Goal: Check status: Check status

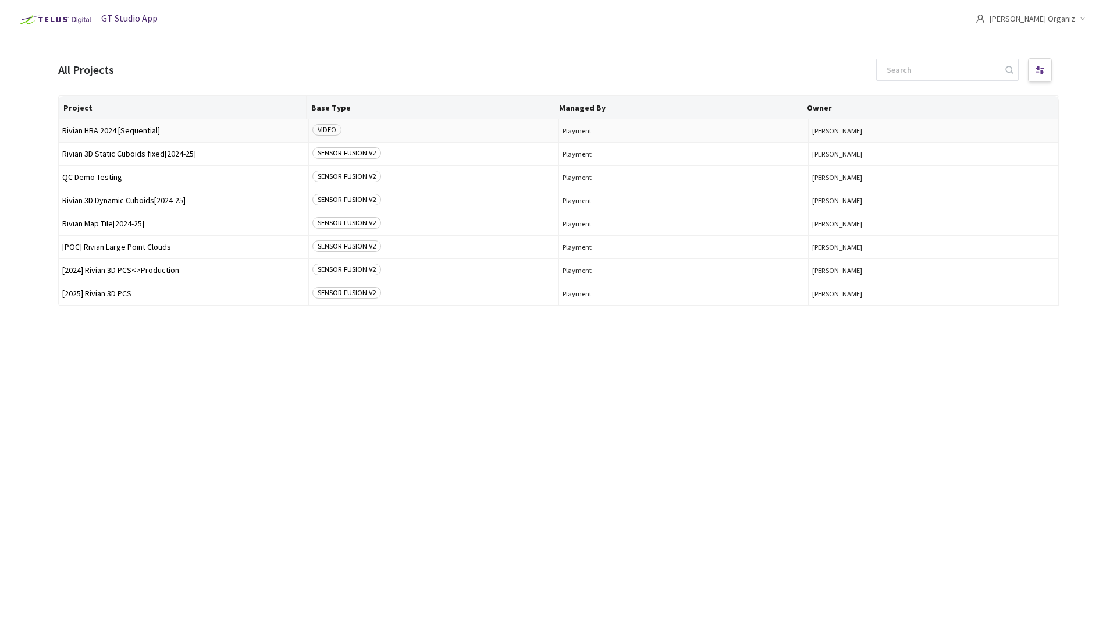
click at [123, 130] on span "Rivian HBA 2024 [Sequential]" at bounding box center [183, 130] width 243 height 9
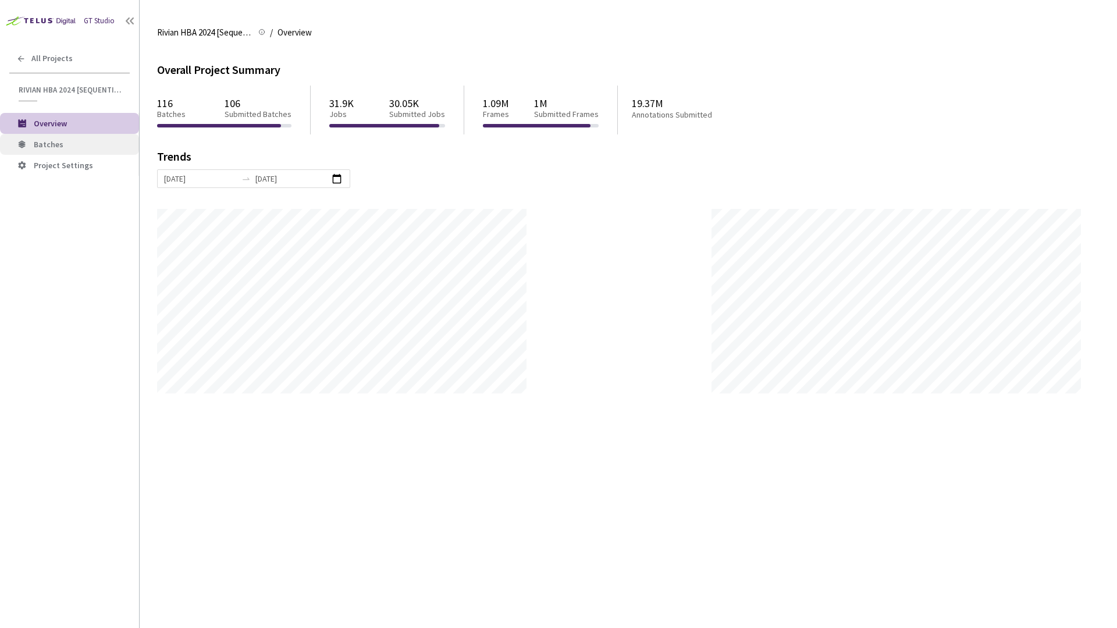
scroll to position [628, 1117]
click at [59, 145] on span "Batches" at bounding box center [49, 144] width 30 height 10
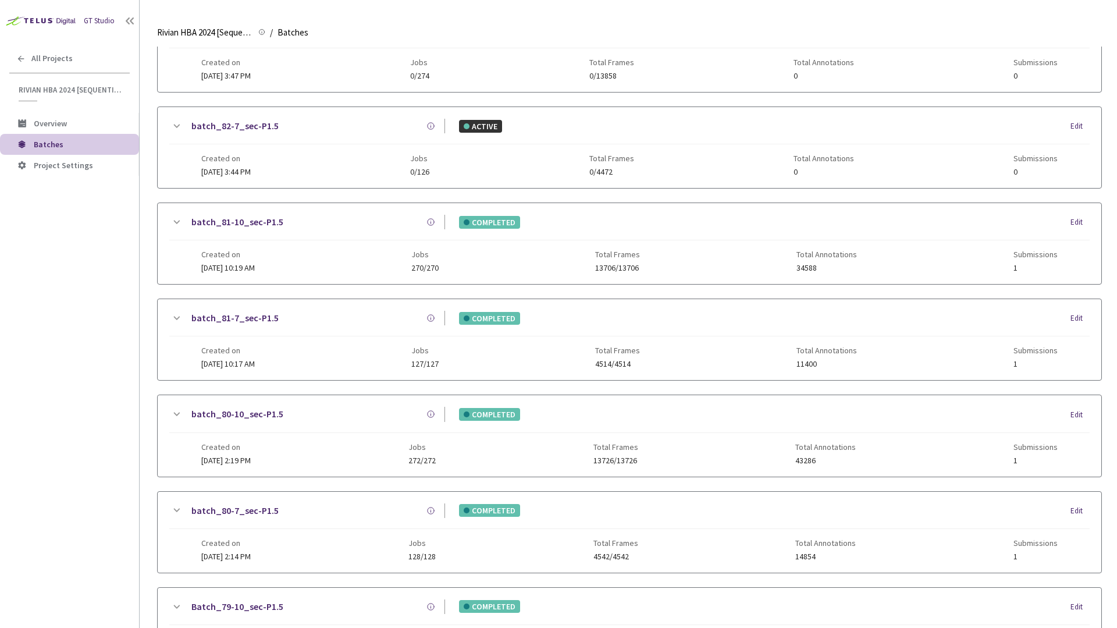
scroll to position [269, 0]
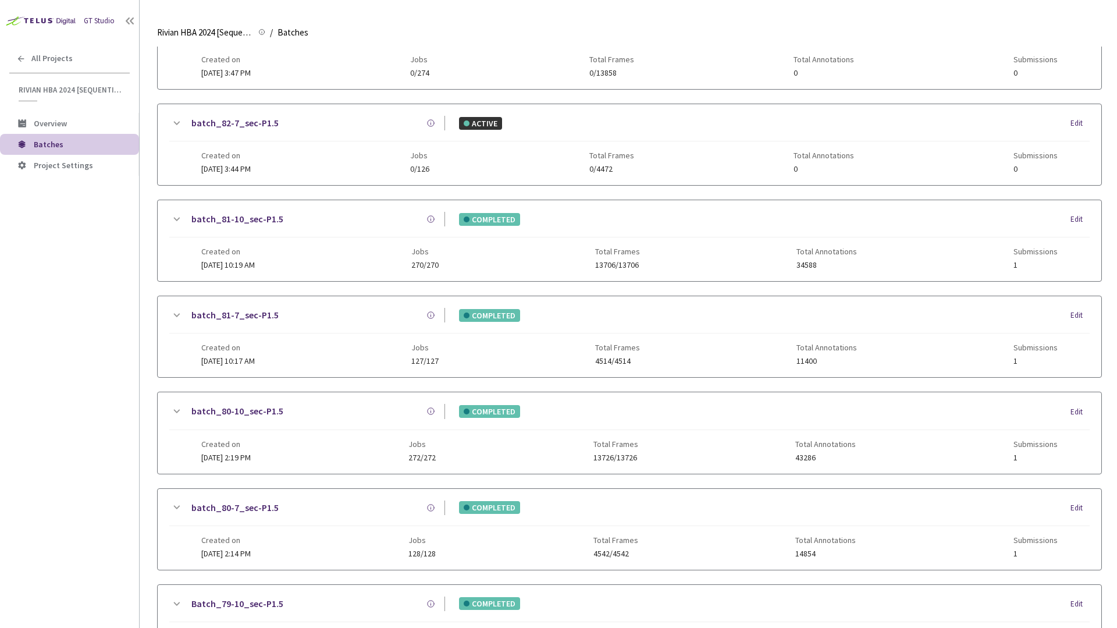
click at [233, 312] on link "batch_81-7_sec-P1.5" at bounding box center [234, 315] width 87 height 15
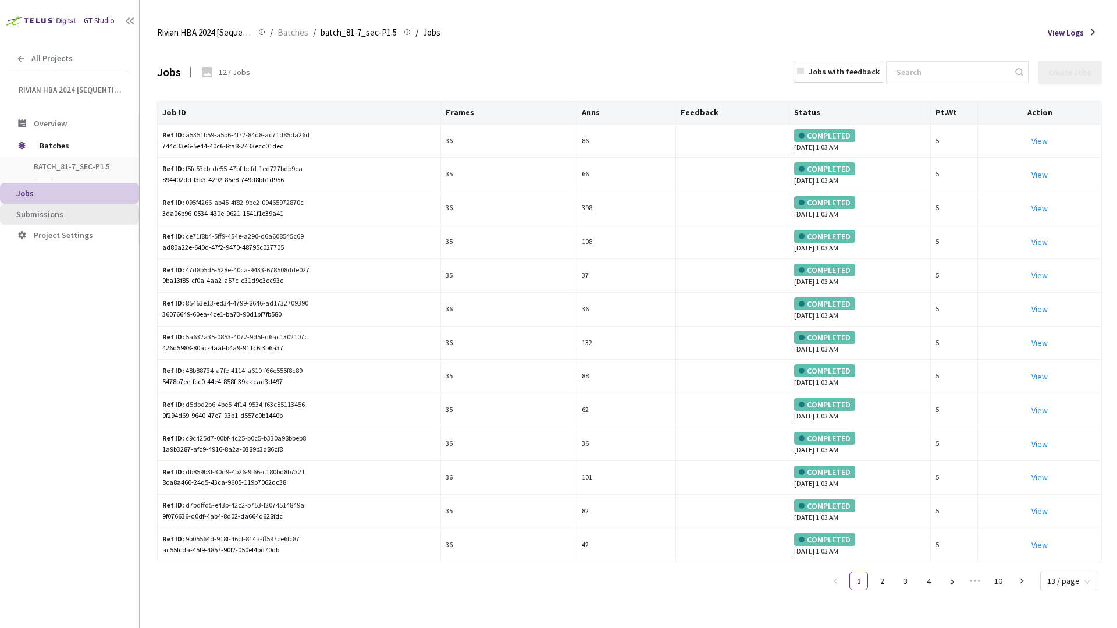
click at [83, 211] on span "Submissions" at bounding box center [72, 215] width 113 height 10
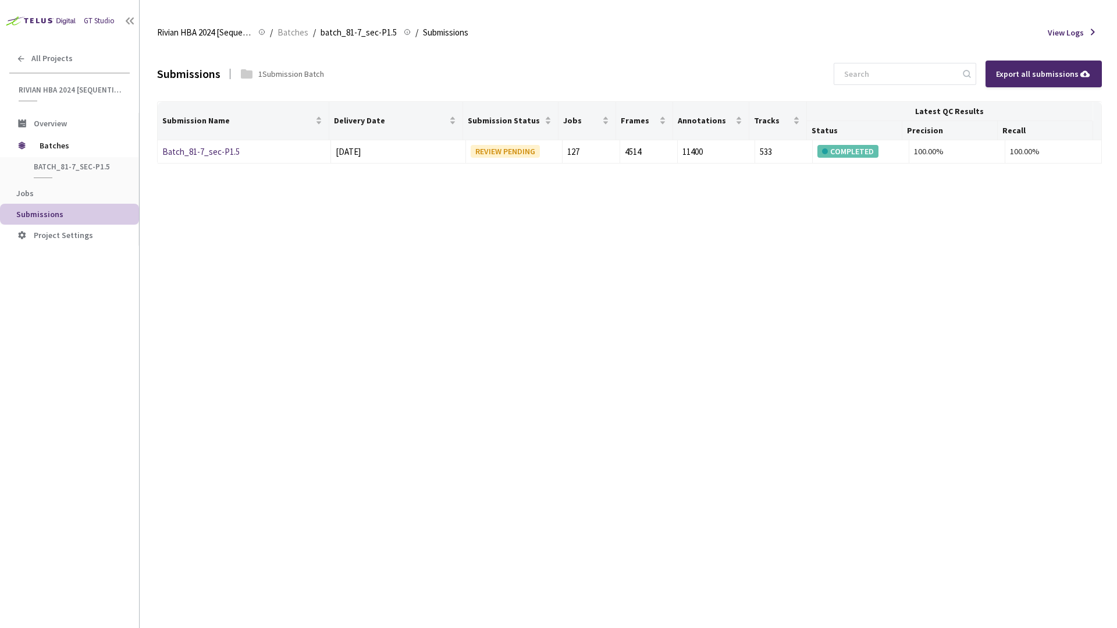
click at [480, 257] on div "Submissions 1 Submission Batch Export all submissions Submission Name Delivery …" at bounding box center [629, 337] width 945 height 581
click at [229, 155] on link "Batch_81-7_sec-P1.5" at bounding box center [200, 151] width 77 height 11
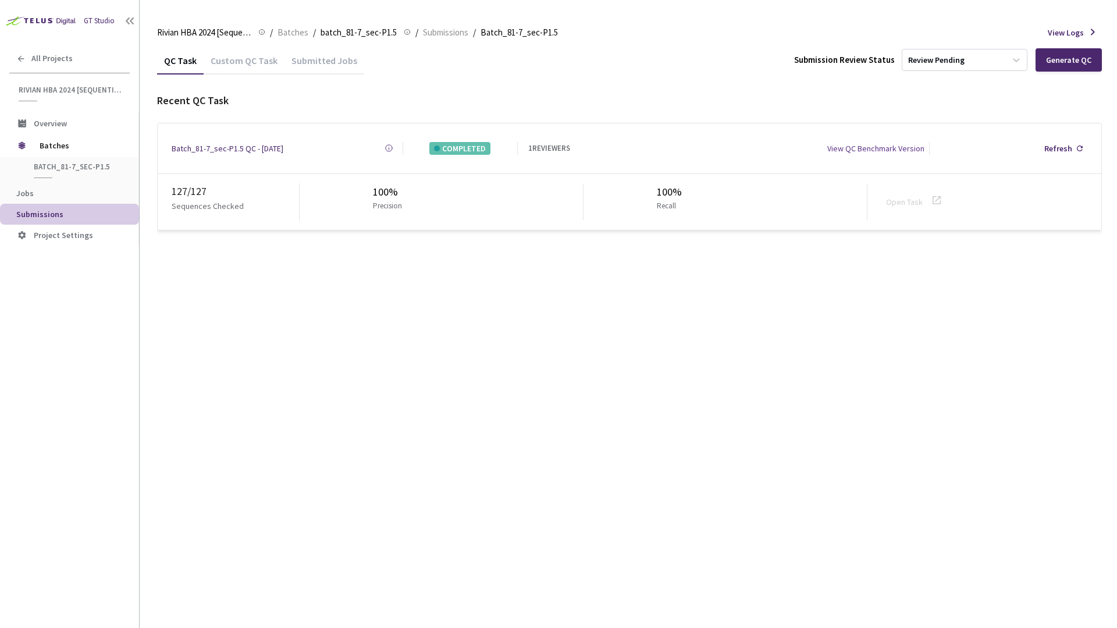
click at [357, 254] on div "QC Task Custom QC Task Submitted Jobs Submission Review Status Review Pending G…" at bounding box center [629, 337] width 945 height 581
click at [245, 69] on div "Custom QC Task" at bounding box center [244, 65] width 81 height 20
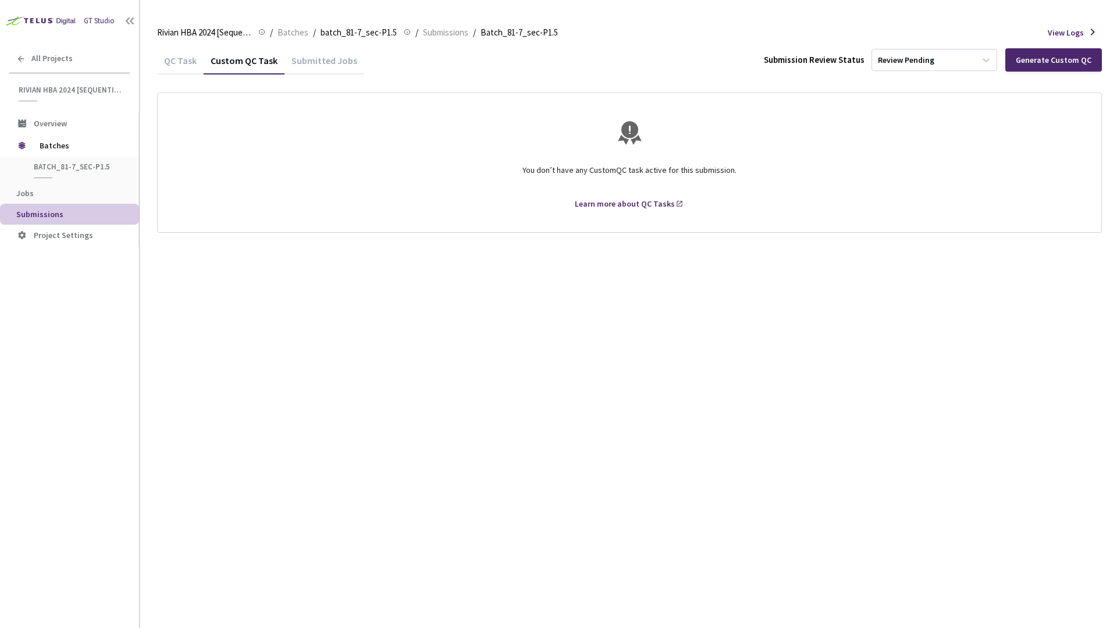
click at [307, 60] on div "Submitted Jobs" at bounding box center [325, 65] width 80 height 20
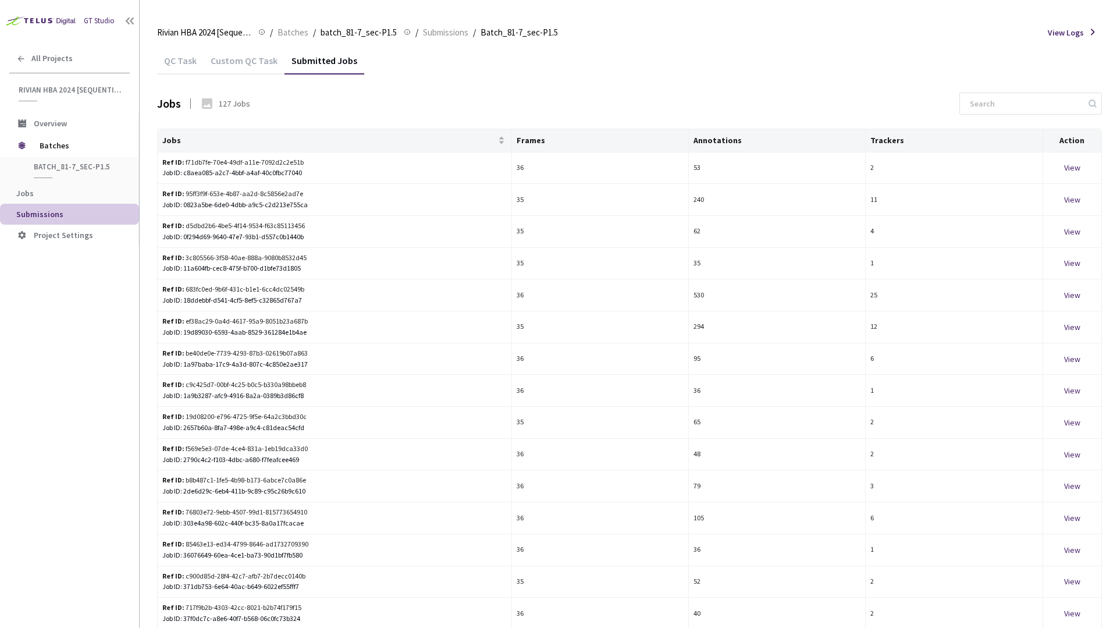
click at [175, 59] on div "QC Task" at bounding box center [180, 65] width 47 height 20
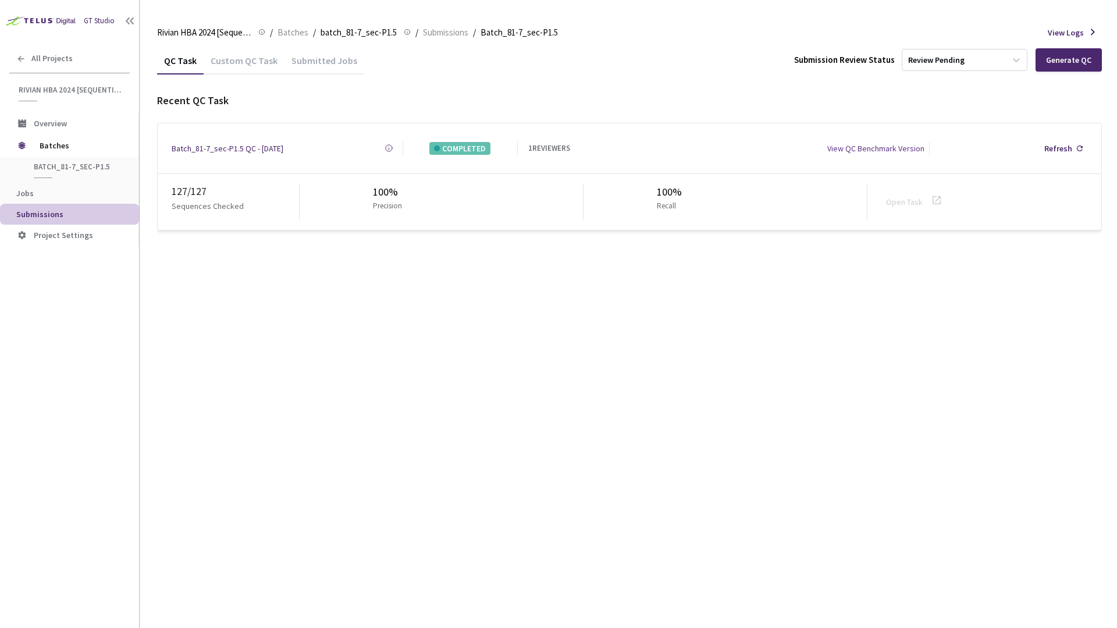
click at [323, 62] on div "Submitted Jobs" at bounding box center [325, 65] width 80 height 20
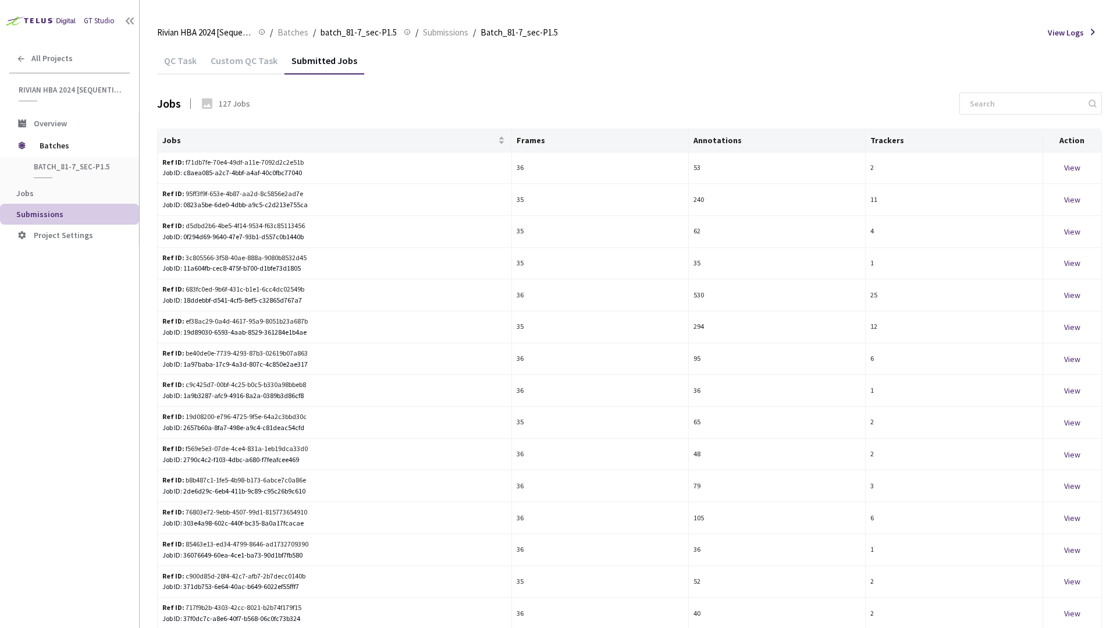
click at [178, 59] on div "QC Task" at bounding box center [180, 65] width 47 height 20
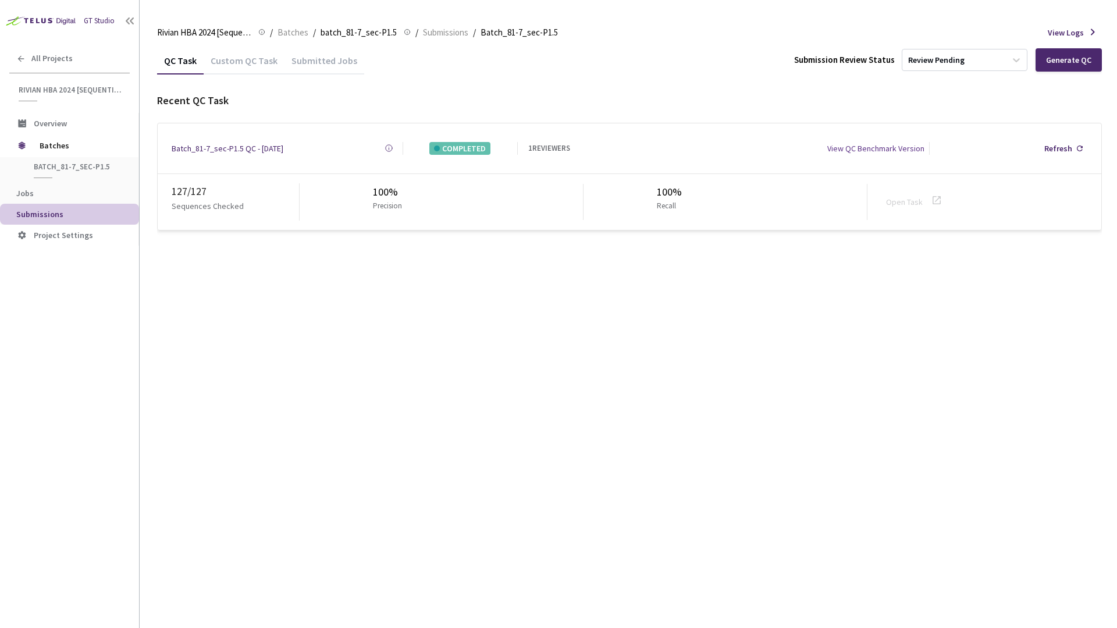
click at [256, 146] on div "Batch_81-7_sec-P1.5 QC - [DATE]" at bounding box center [228, 148] width 112 height 13
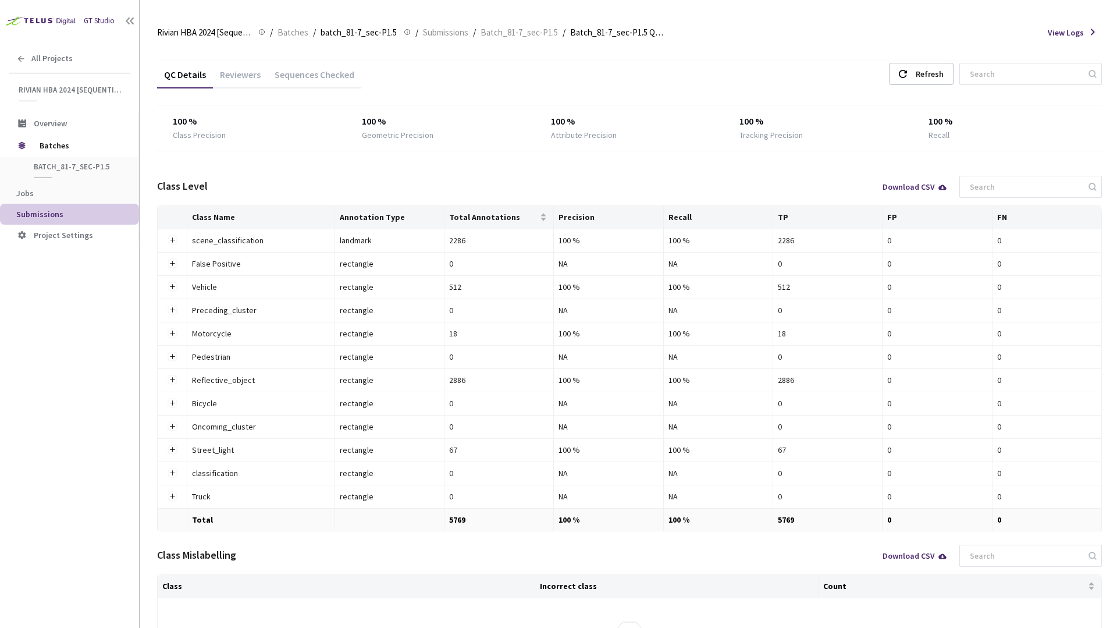
click at [406, 162] on div "QC Details Reviewers Sequences Checked Refresh 100 % Class Precision 100 % Geom…" at bounding box center [629, 374] width 945 height 626
click at [65, 150] on span "Batches" at bounding box center [80, 145] width 80 height 23
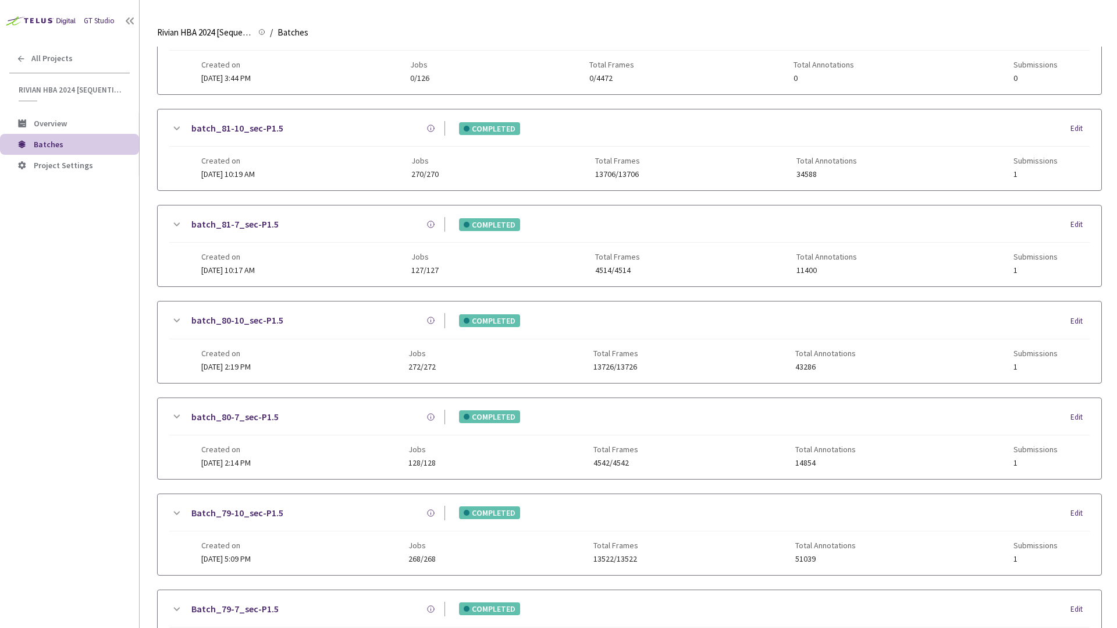
scroll to position [356, 0]
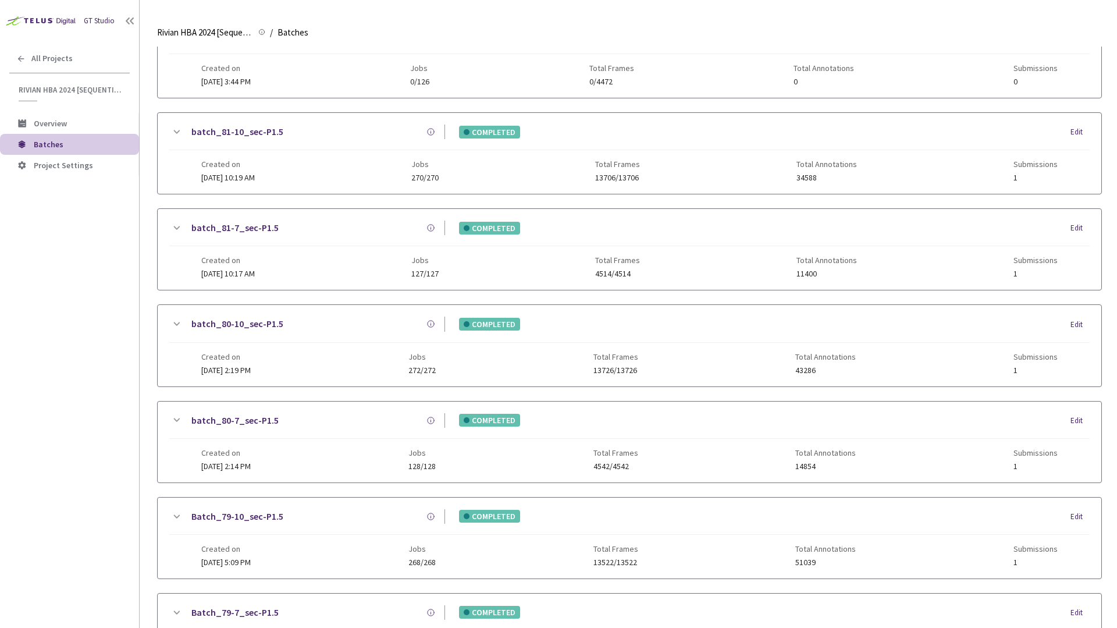
click at [242, 134] on link "batch_81-10_sec-P1.5" at bounding box center [237, 132] width 92 height 15
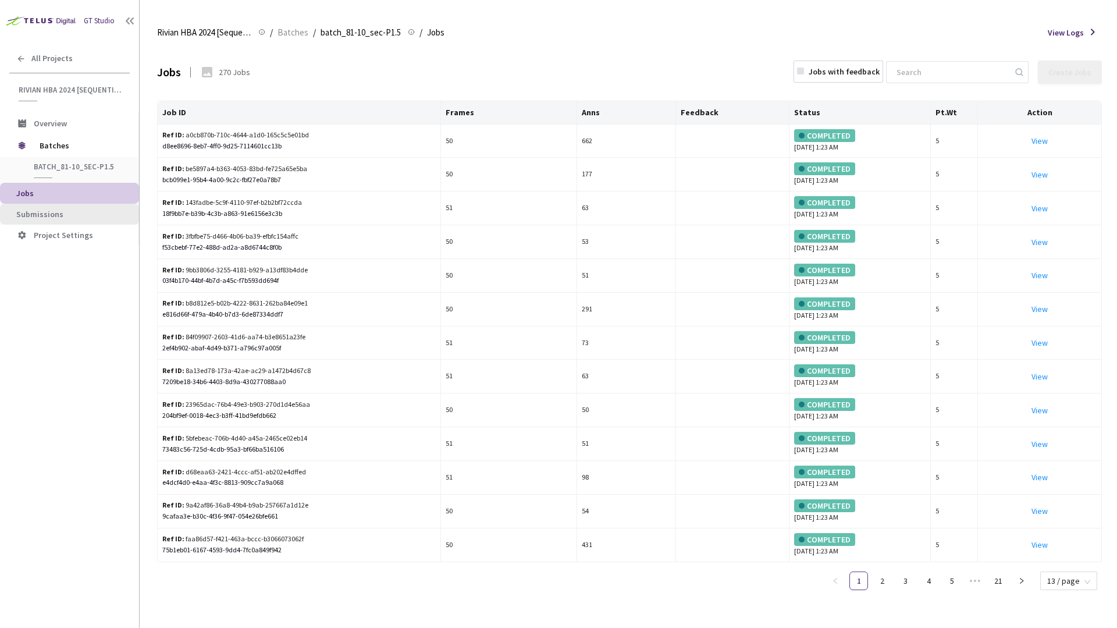
click at [52, 216] on span "Submissions" at bounding box center [39, 214] width 47 height 10
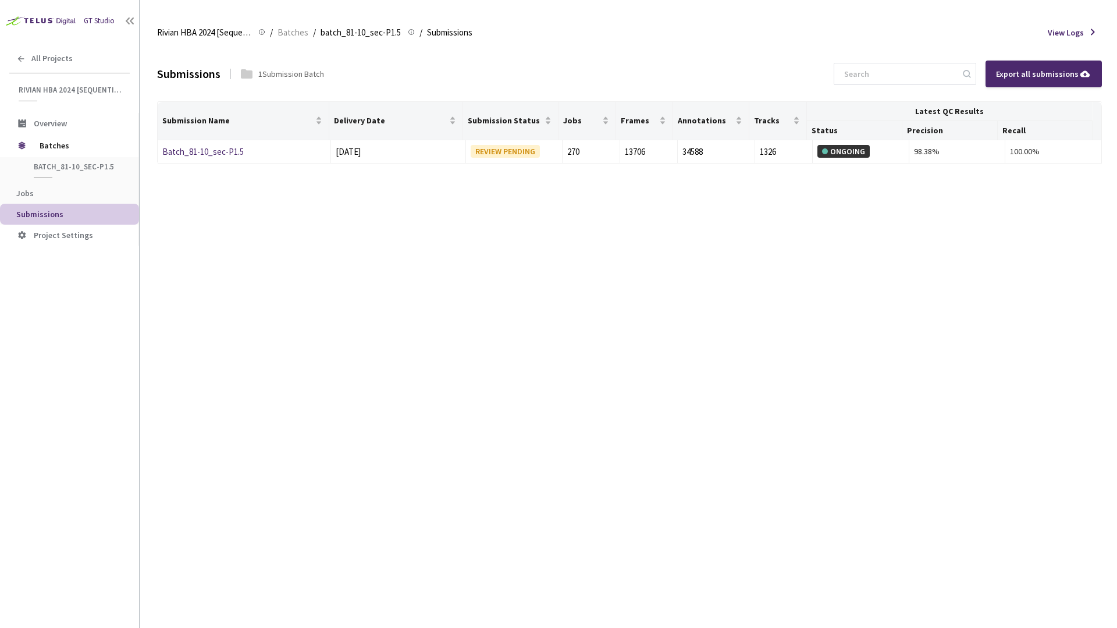
click at [523, 184] on div "Submissions 1 Submission Batch Export all submissions Submission Name Delivery …" at bounding box center [629, 337] width 945 height 581
click at [233, 154] on link "Batch_81-10_sec-P1.5" at bounding box center [202, 151] width 81 height 11
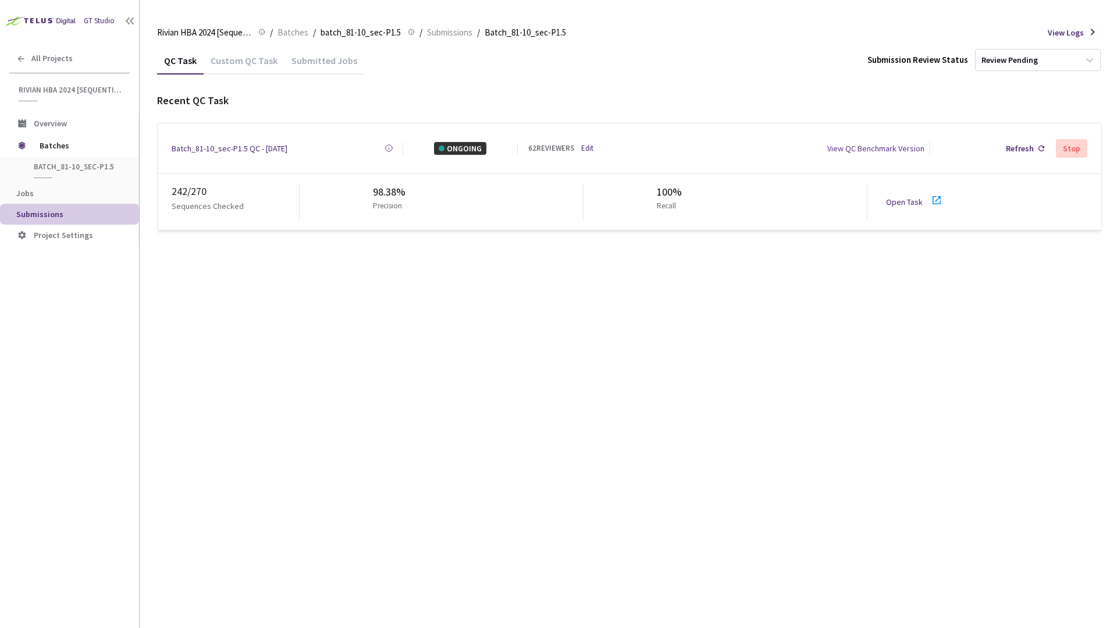
click at [269, 149] on div "Batch_81-10_sec-P1.5 QC - [DATE]" at bounding box center [230, 148] width 116 height 13
